Goal: Information Seeking & Learning: Find specific fact

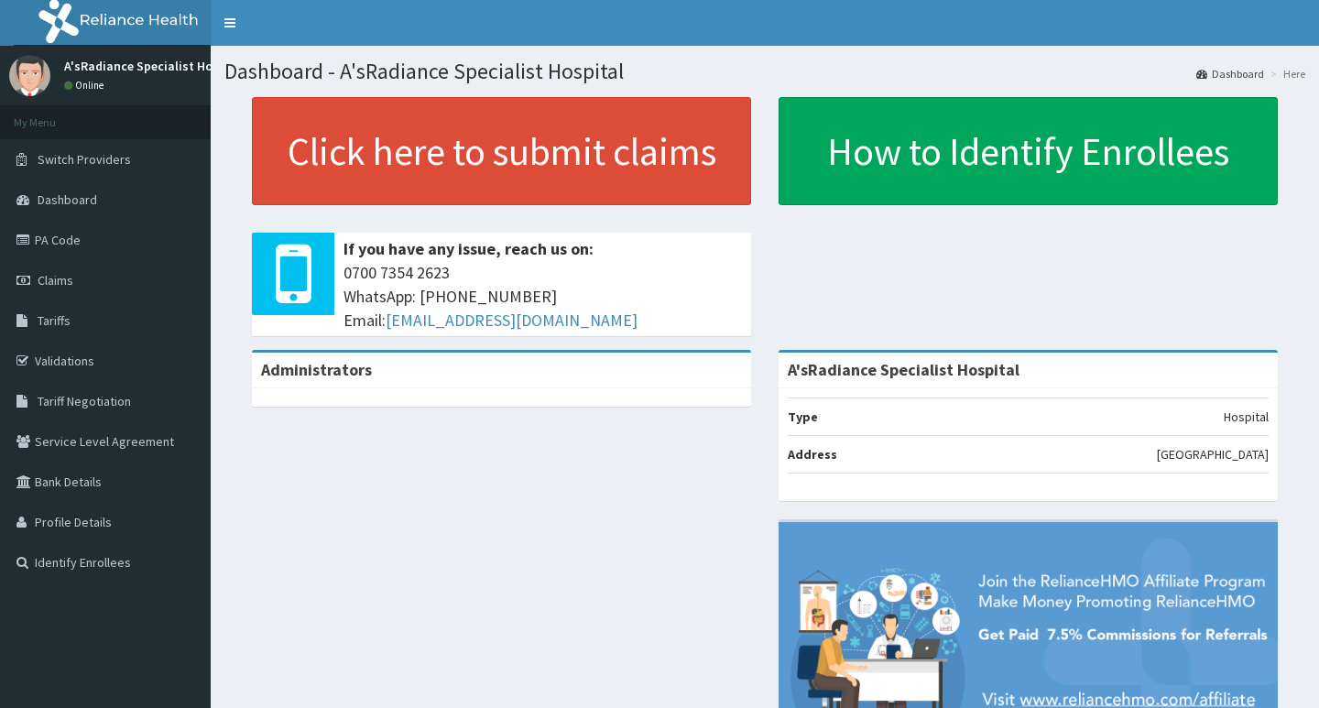
click at [62, 319] on span "Tariffs" at bounding box center [54, 320] width 33 height 16
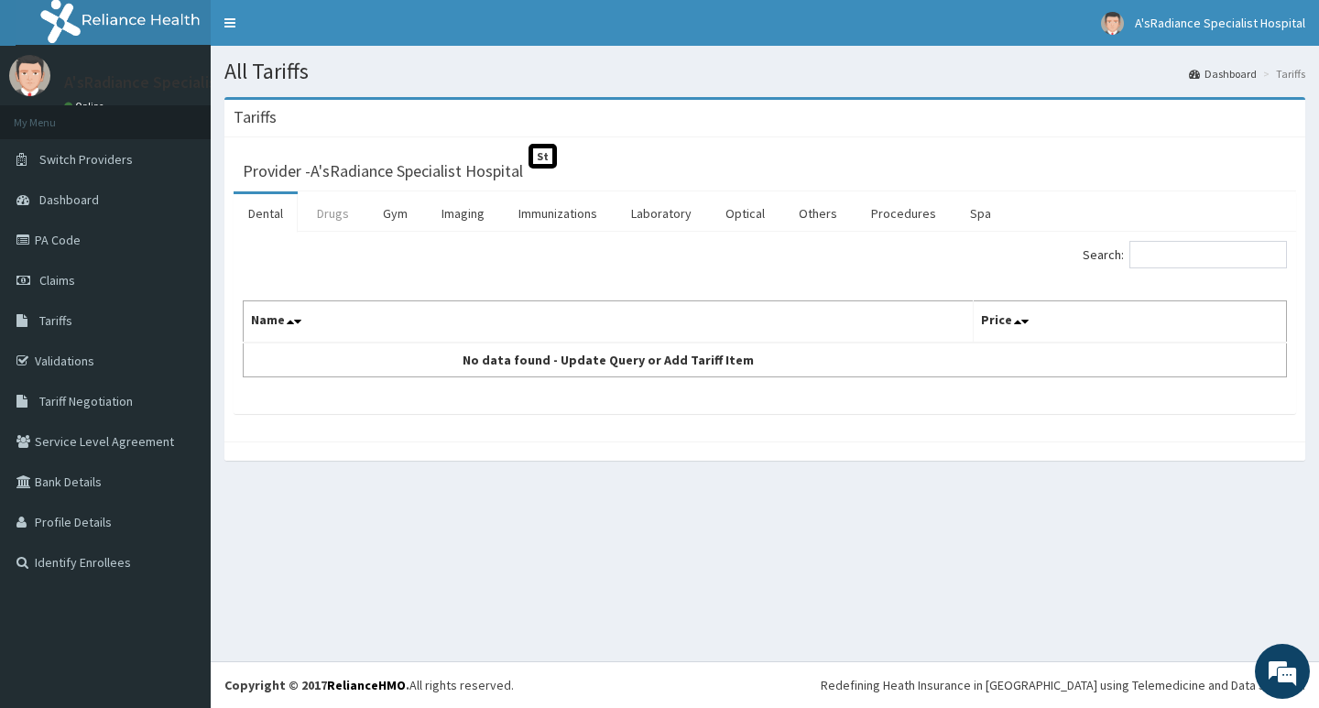
drag, startPoint x: 332, startPoint y: 210, endPoint x: 387, endPoint y: 216, distance: 55.3
click at [332, 211] on link "Drugs" at bounding box center [332, 213] width 61 height 38
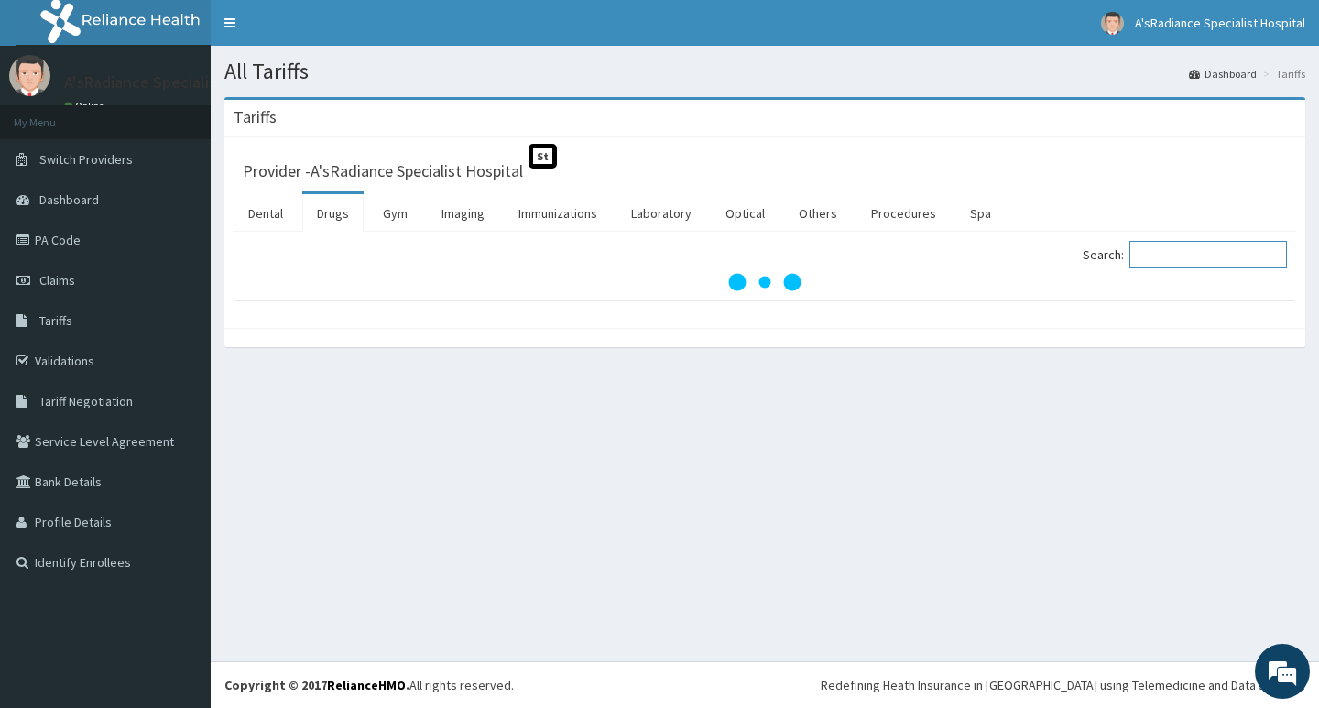
click at [1194, 254] on input "Search:" at bounding box center [1209, 254] width 158 height 27
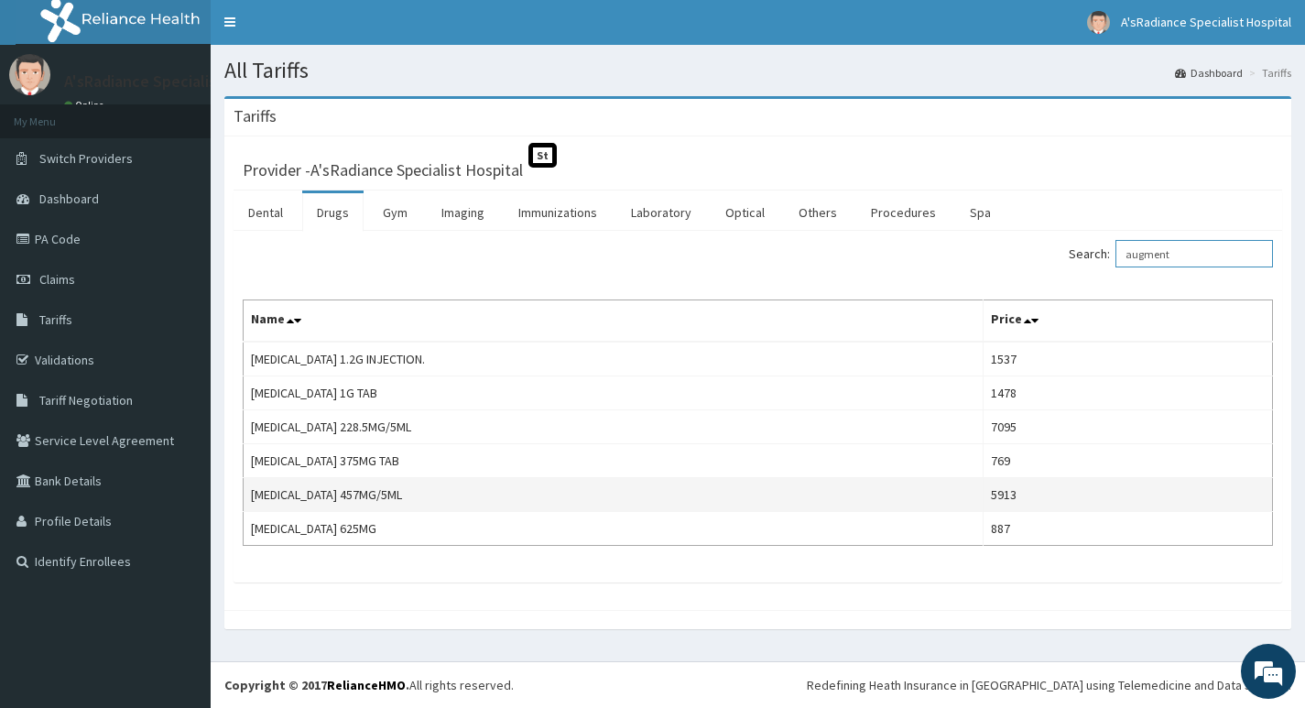
scroll to position [1, 0]
click at [1193, 248] on input "augment" at bounding box center [1195, 253] width 158 height 27
type input "a"
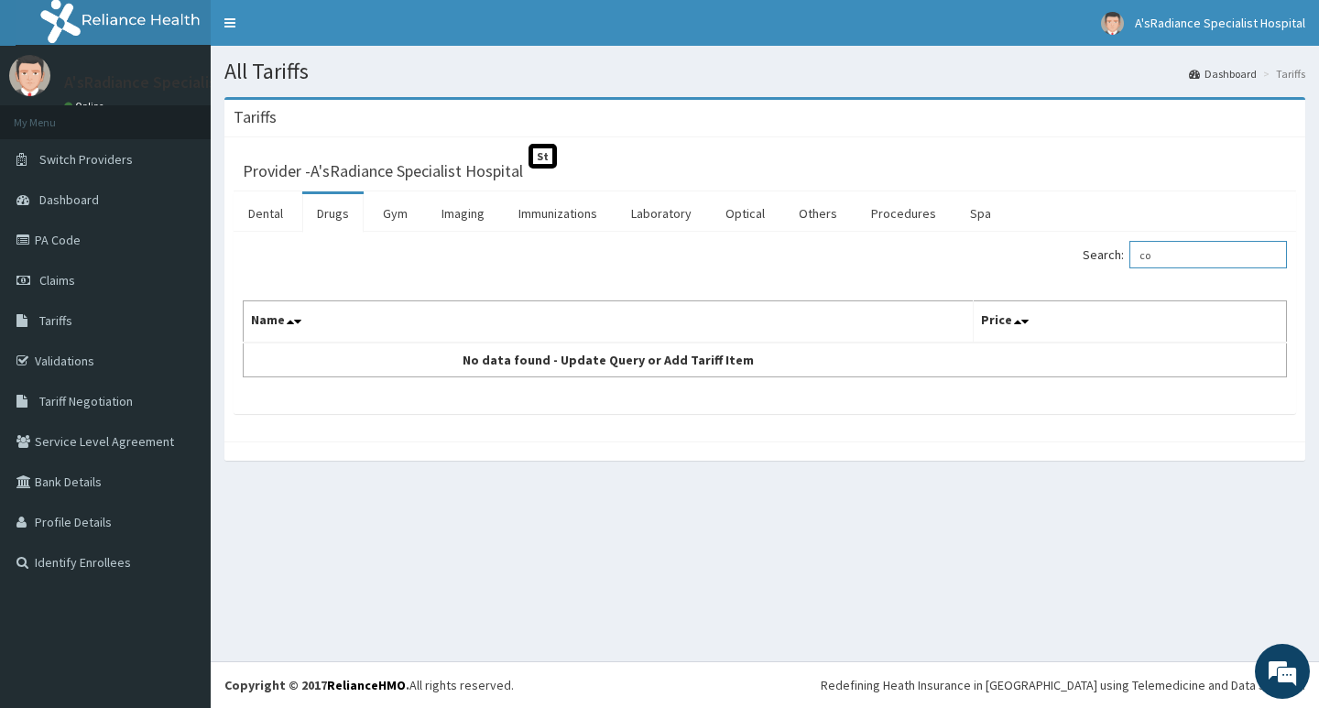
type input "c"
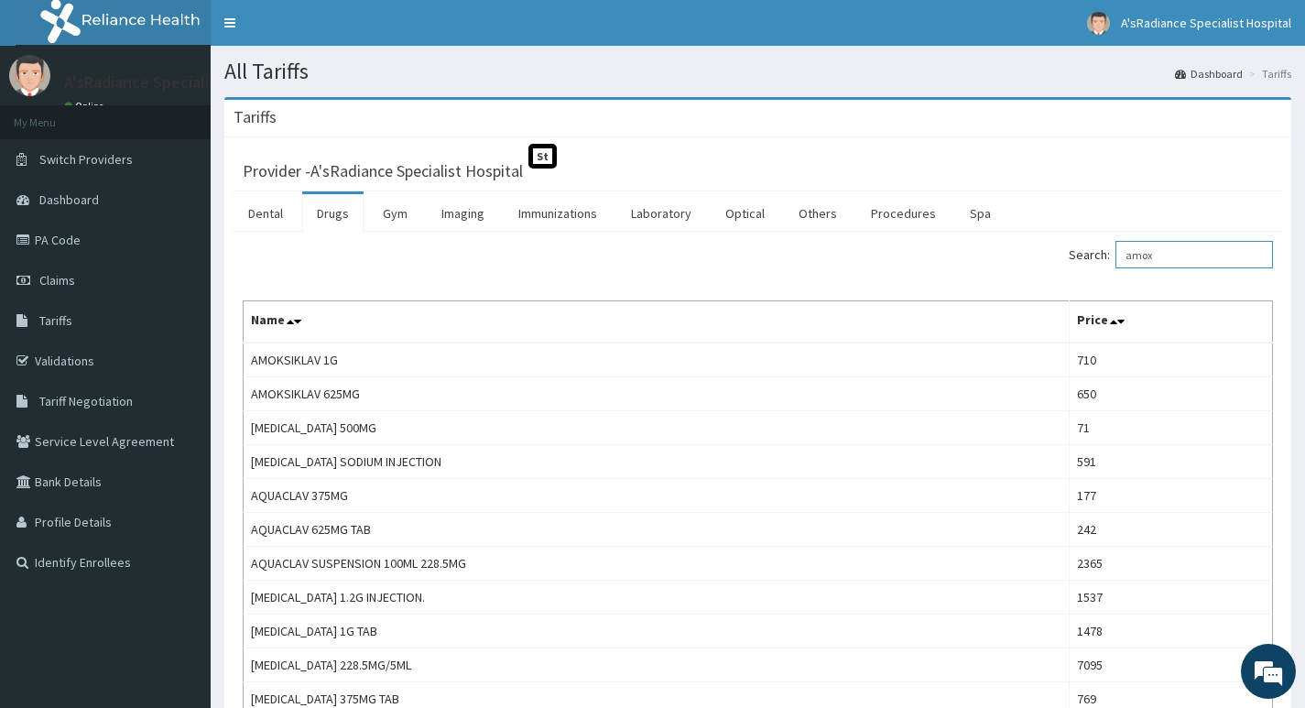
click at [1195, 258] on input "amox" at bounding box center [1195, 254] width 158 height 27
type input "a"
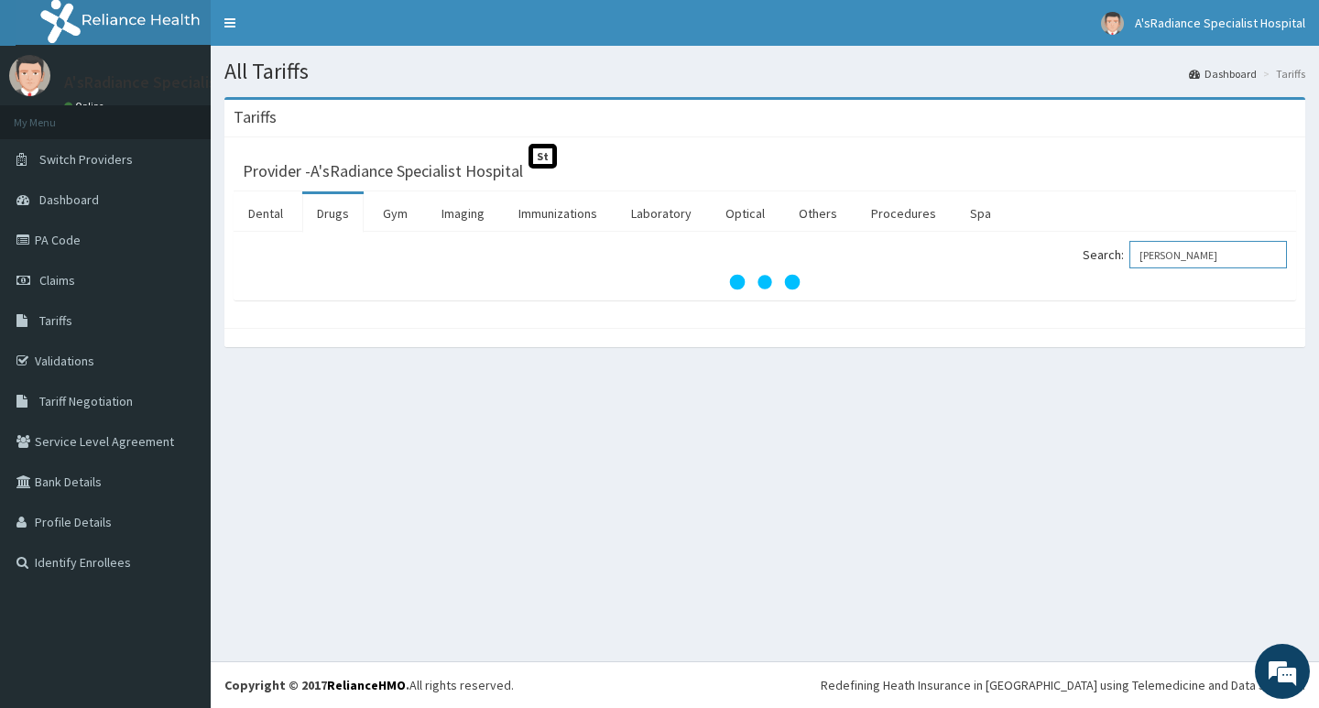
type input "[PERSON_NAME]"
